Goal: Task Accomplishment & Management: Manage account settings

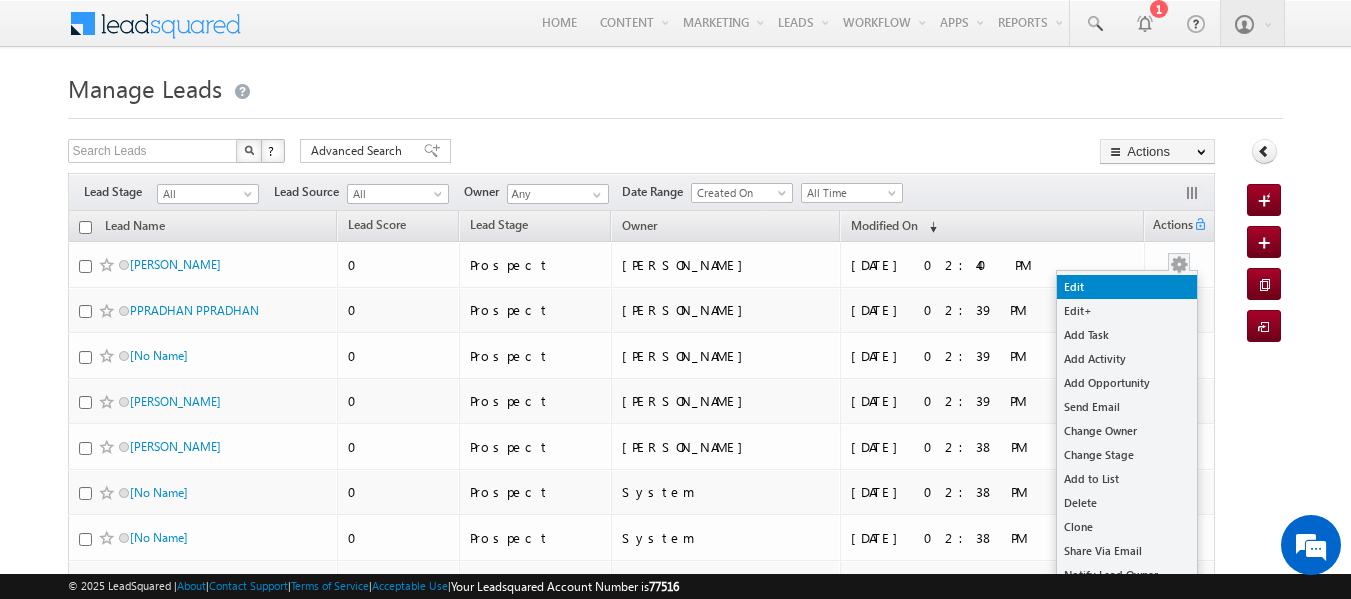
click at [1129, 291] on link "Edit" at bounding box center [1127, 287] width 140 height 24
checkbox input "true"
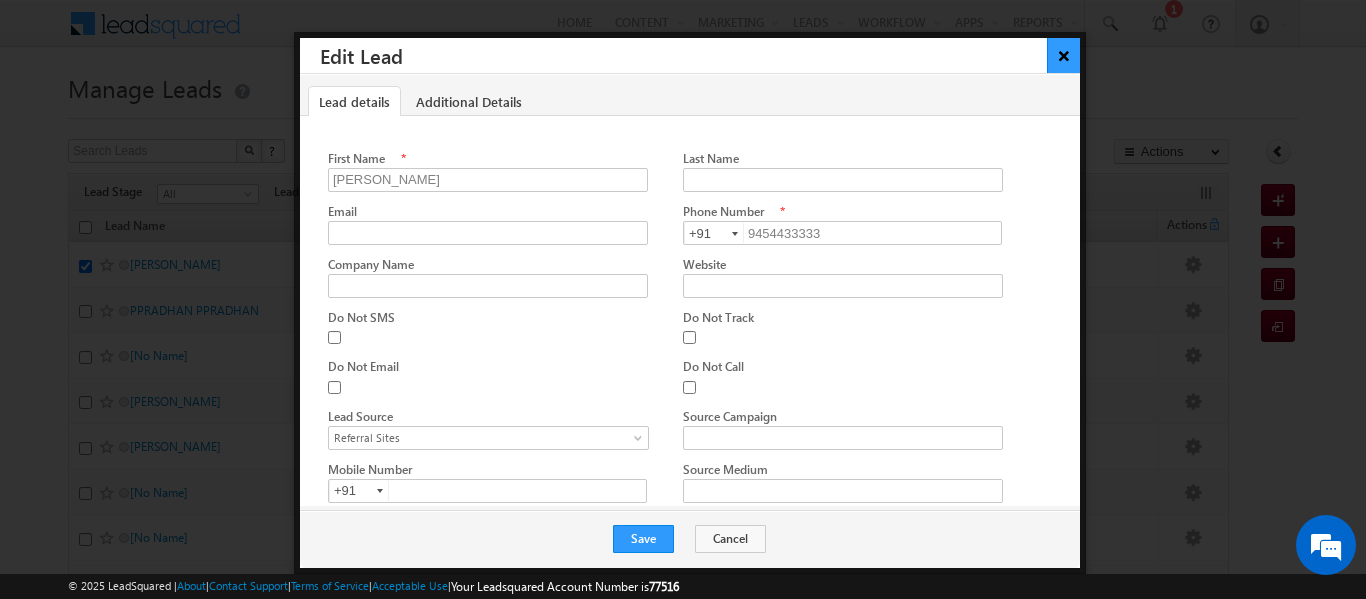
click at [1059, 56] on button "×" at bounding box center [1063, 55] width 33 height 35
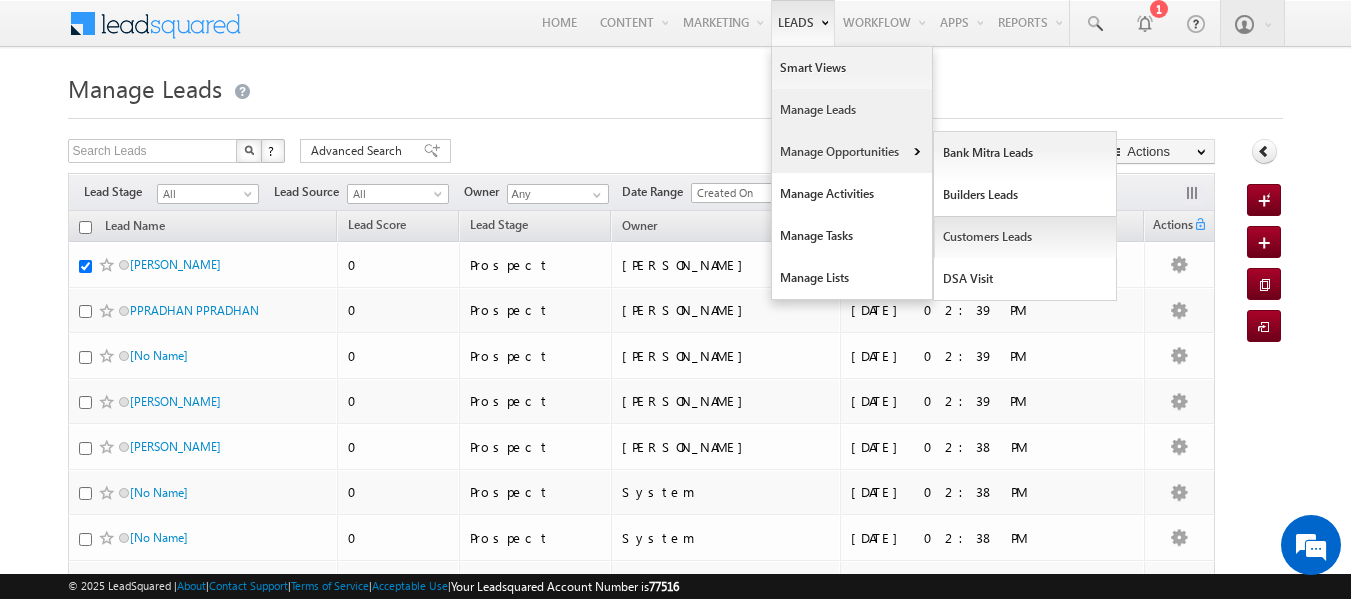
click at [957, 227] on link "Customers Leads" at bounding box center [1025, 237] width 183 height 42
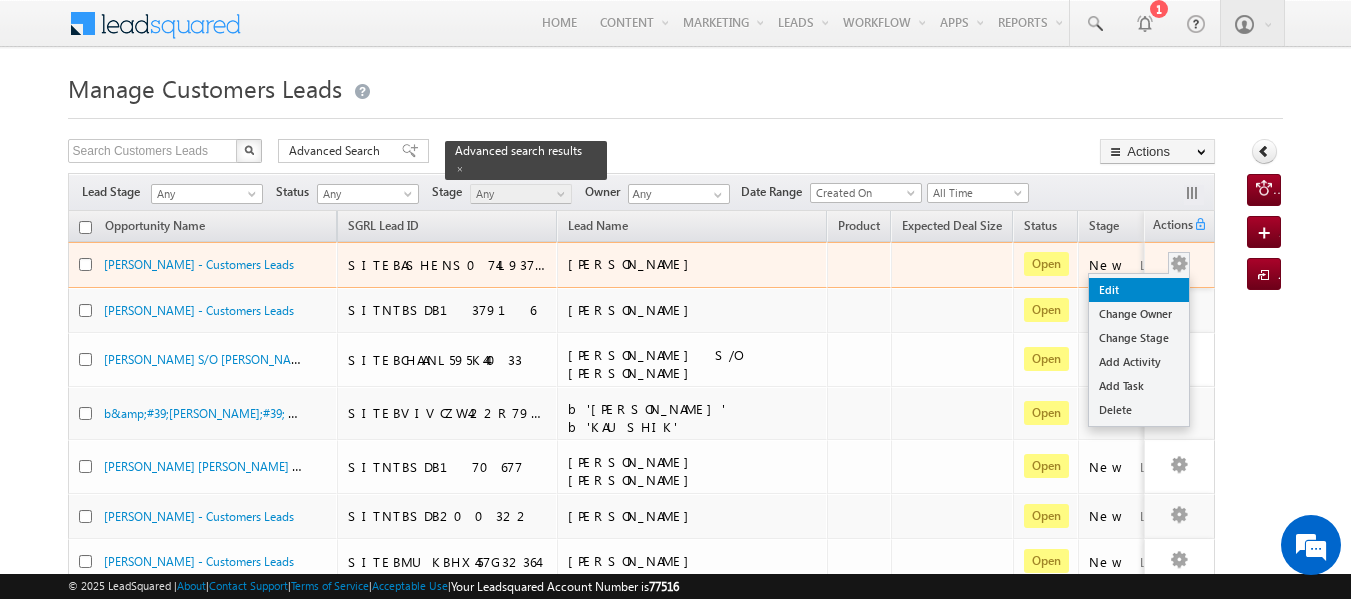
click at [1145, 295] on link "Edit" at bounding box center [1140, 290] width 100 height 24
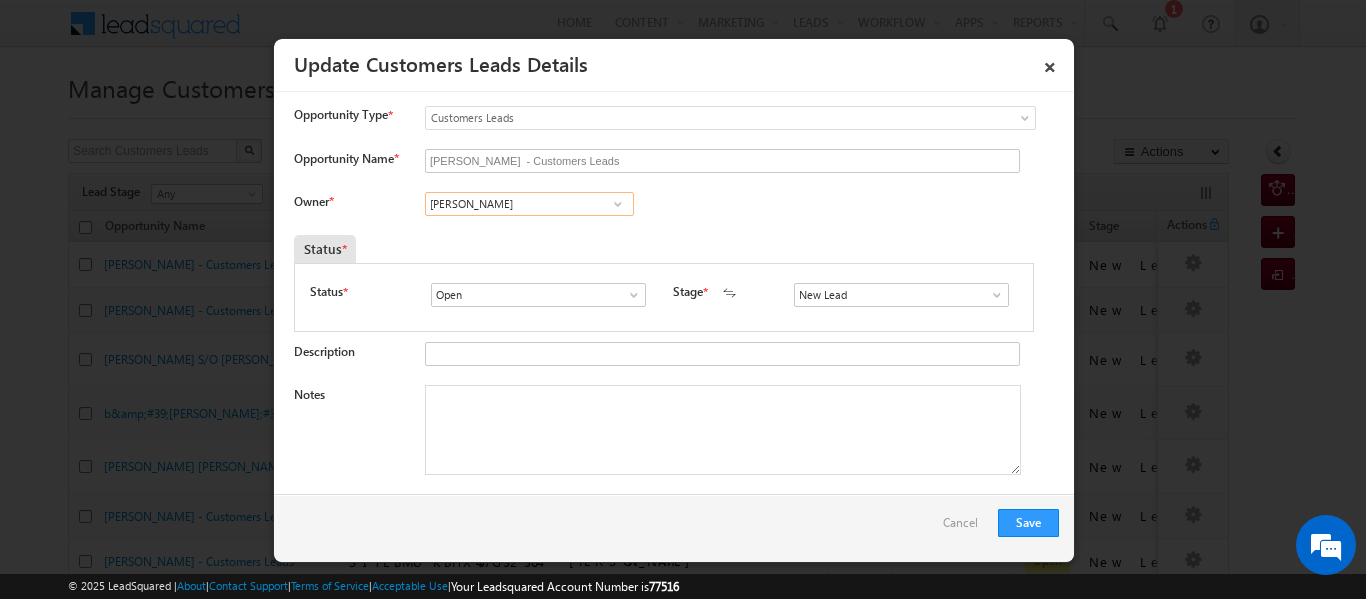
click at [469, 210] on input "[PERSON_NAME]" at bounding box center [529, 204] width 209 height 24
click at [492, 240] on span "[EMAIL_ADDRESS][DOMAIN_NAME]" at bounding box center [523, 242] width 180 height 15
type input "[PERSON_NAME]"
click at [969, 527] on link "Cancel" at bounding box center [965, 528] width 45 height 38
